Goal: Task Accomplishment & Management: Manage account settings

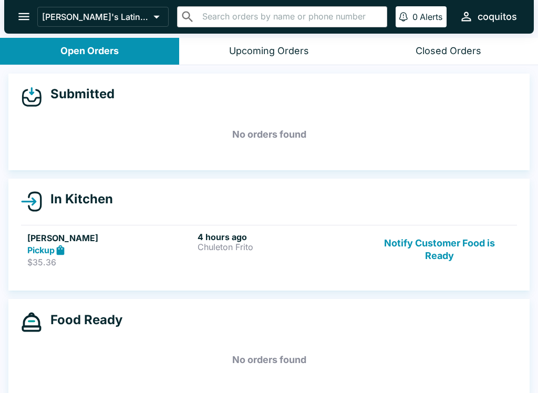
click at [215, 244] on p "Chuleton Frito" at bounding box center [280, 246] width 166 height 9
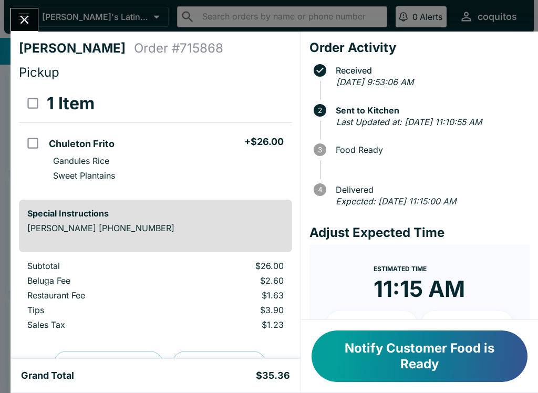
click at [25, 22] on icon "Close" at bounding box center [24, 20] width 14 height 14
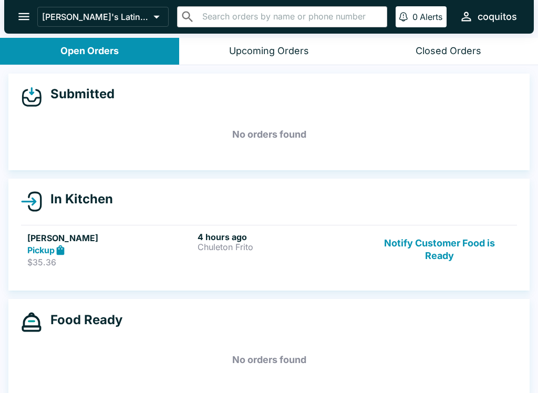
click at [17, 13] on icon "open drawer" at bounding box center [24, 16] width 14 height 14
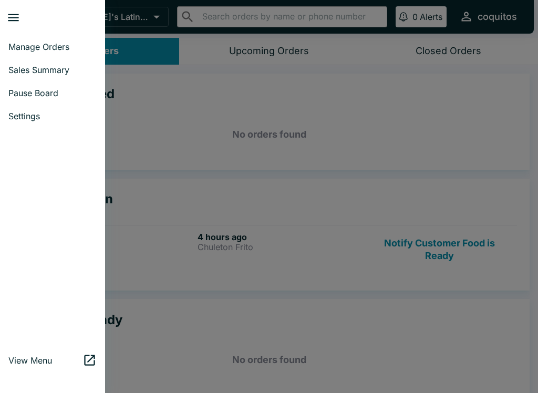
click at [40, 98] on span "Pause Board" at bounding box center [52, 93] width 88 height 10
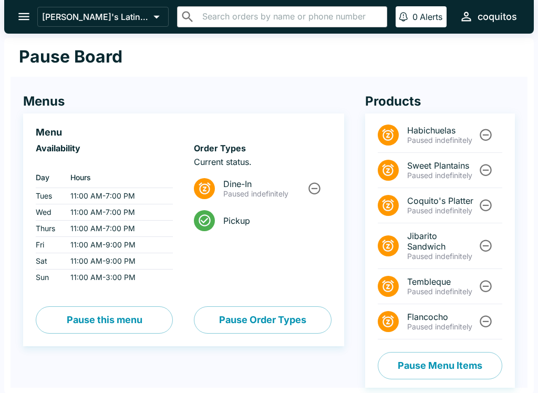
click at [488, 137] on icon "Unpause" at bounding box center [485, 135] width 14 height 14
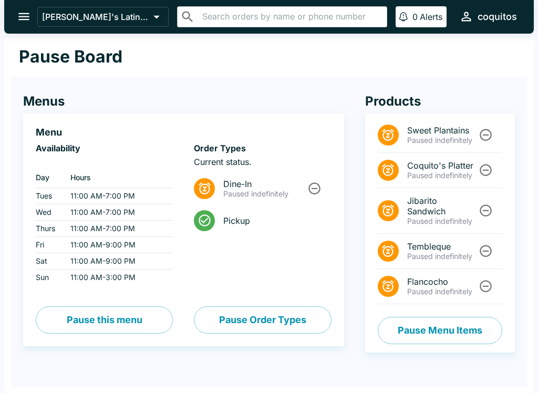
click at [438, 325] on button "Pause Menu Items" at bounding box center [439, 330] width 124 height 27
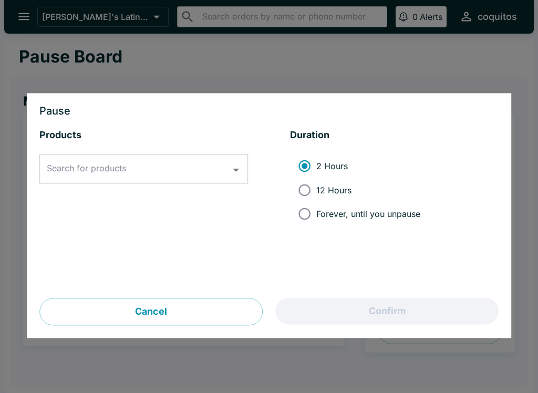
click at [199, 173] on input "Search for products" at bounding box center [135, 169] width 183 height 20
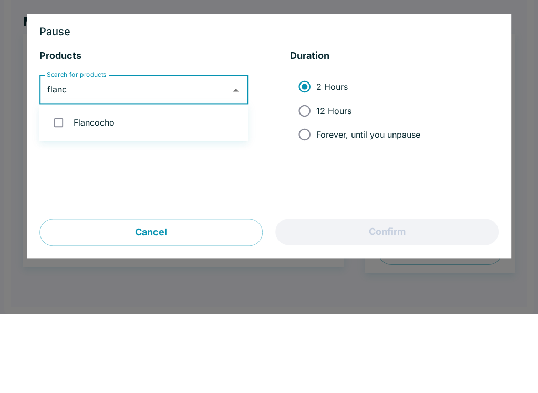
type input "flanc"
click at [473, 150] on li "2 Hours 12 Hours Forever, until you unpause" at bounding box center [394, 190] width 208 height 80
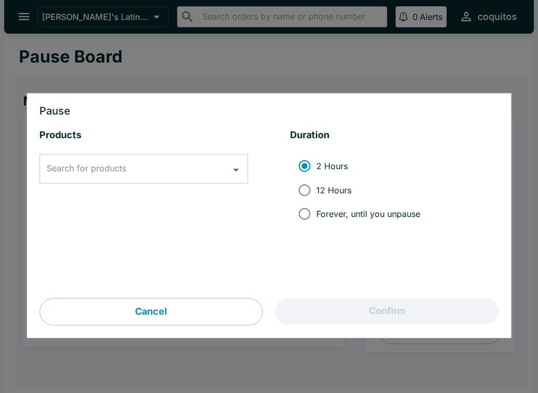
click at [223, 315] on button "Cancel" at bounding box center [150, 311] width 223 height 27
